Goal: Task Accomplishment & Management: Use online tool/utility

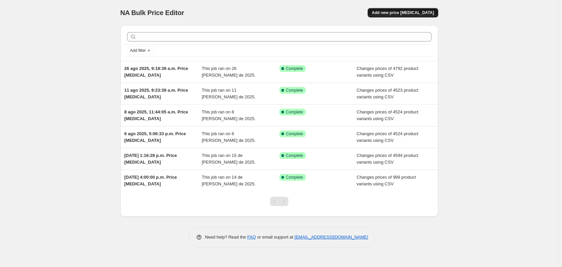
click at [416, 12] on span "Add new price [MEDICAL_DATA]" at bounding box center [402, 12] width 62 height 5
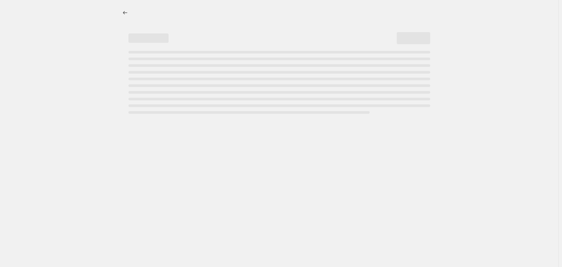
select select "percentage"
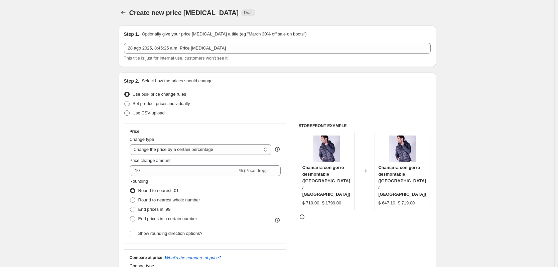
click at [154, 112] on span "Use CSV upload" at bounding box center [149, 112] width 32 height 5
click at [125, 111] on input "Use CSV upload" at bounding box center [124, 110] width 0 height 0
radio input "true"
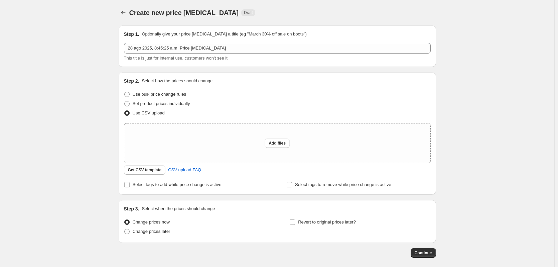
scroll to position [31, 0]
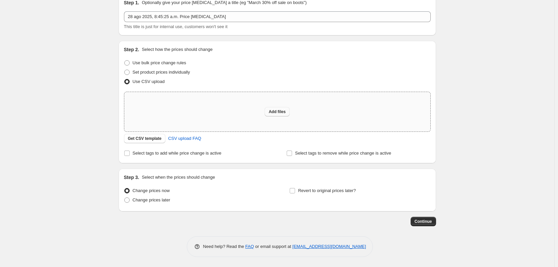
click at [276, 110] on span "Add files" at bounding box center [277, 111] width 17 height 5
type input "C:\fakepath\Precios [DATE].csv"
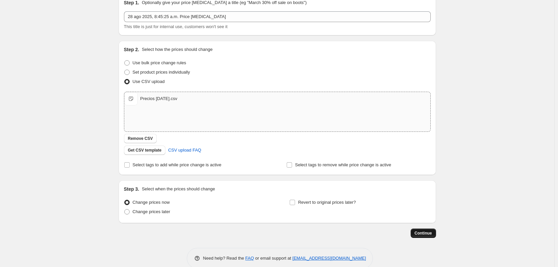
click at [418, 232] on span "Continue" at bounding box center [423, 232] width 17 height 5
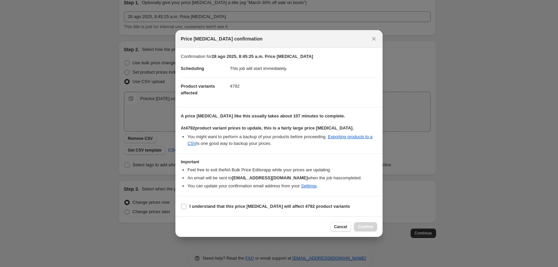
click at [219, 201] on section "I understand that this price [MEDICAL_DATA] will affect 4792 product variants" at bounding box center [279, 206] width 207 height 20
click at [216, 205] on b "I understand that this price [MEDICAL_DATA] will affect 4792 product variants" at bounding box center [270, 206] width 161 height 5
click at [187, 205] on input "I understand that this price [MEDICAL_DATA] will affect 4792 product variants" at bounding box center [183, 206] width 5 height 5
checkbox input "true"
click at [366, 226] on span "Confirm" at bounding box center [365, 226] width 15 height 5
